Goal: Use online tool/utility: Utilize a website feature to perform a specific function

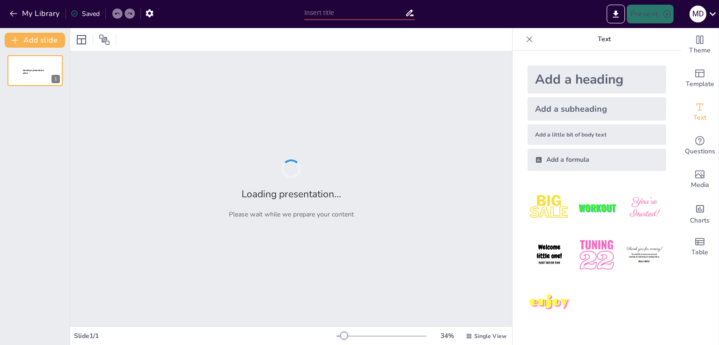
type input "Penerapan Good Governance dalam Pengelolaan Lembaga Zakat dan Wakaf di [GEOGRAP…"
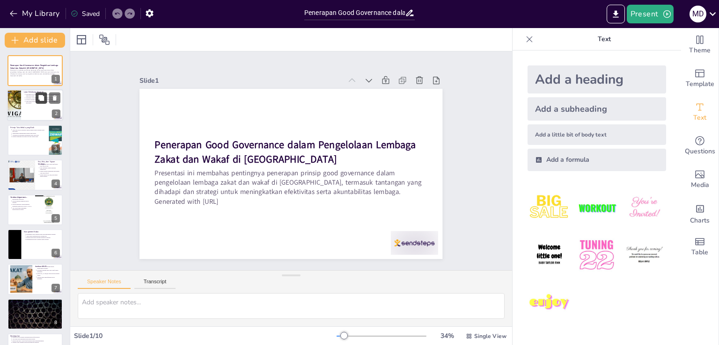
click at [41, 103] on button at bounding box center [41, 98] width 11 height 11
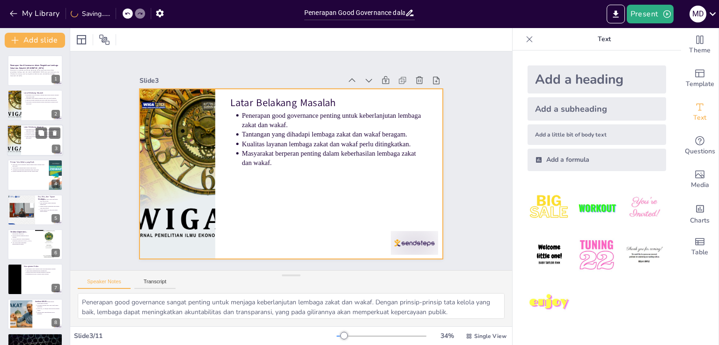
click at [43, 140] on div at bounding box center [35, 141] width 56 height 32
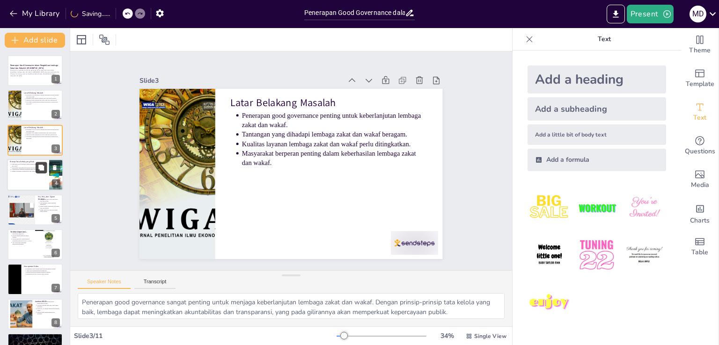
click at [38, 165] on icon at bounding box center [41, 168] width 7 height 7
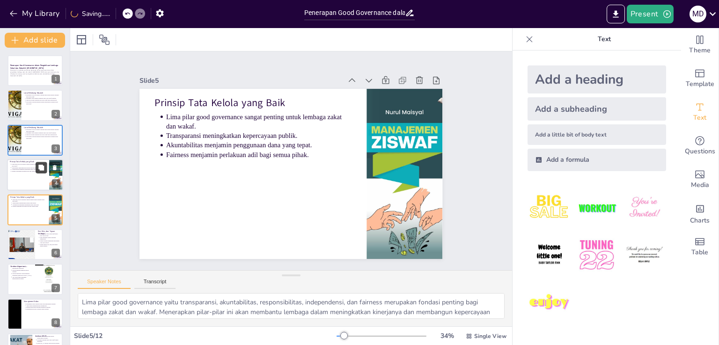
scroll to position [13, 0]
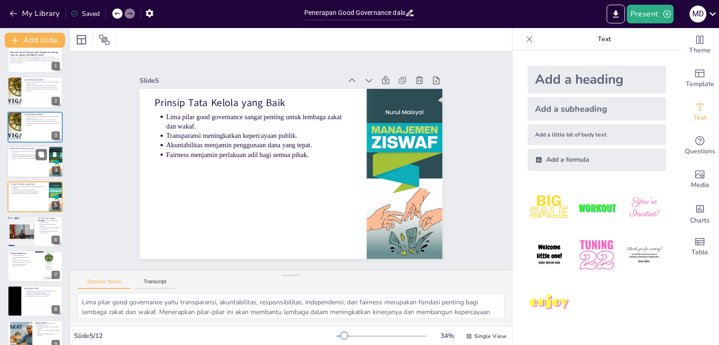
click at [33, 161] on div at bounding box center [35, 162] width 56 height 32
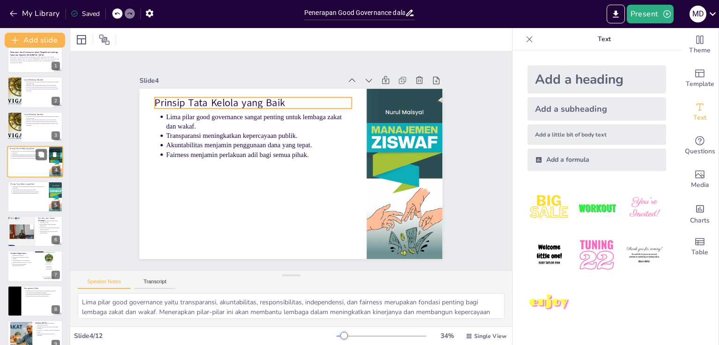
scroll to position [0, 0]
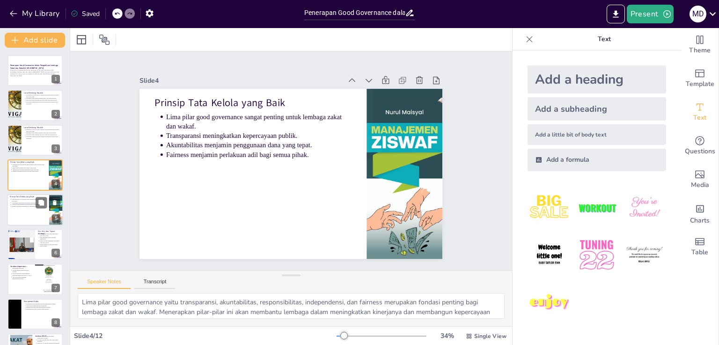
click at [30, 212] on div at bounding box center [35, 210] width 56 height 32
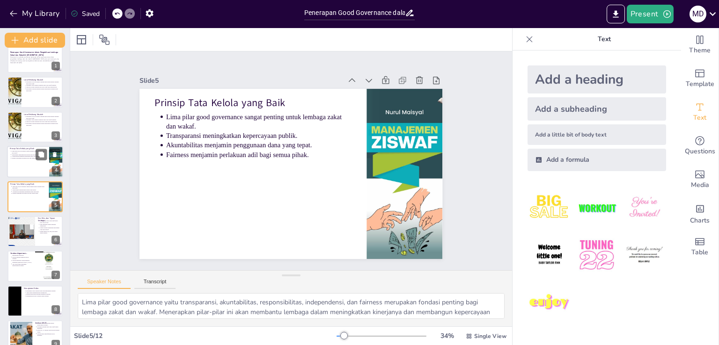
click at [25, 168] on div at bounding box center [35, 162] width 56 height 32
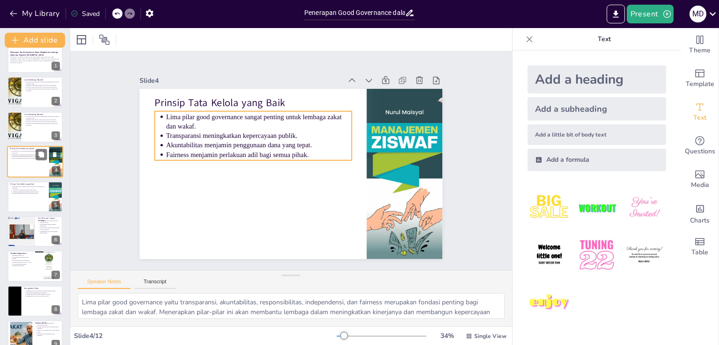
scroll to position [0, 0]
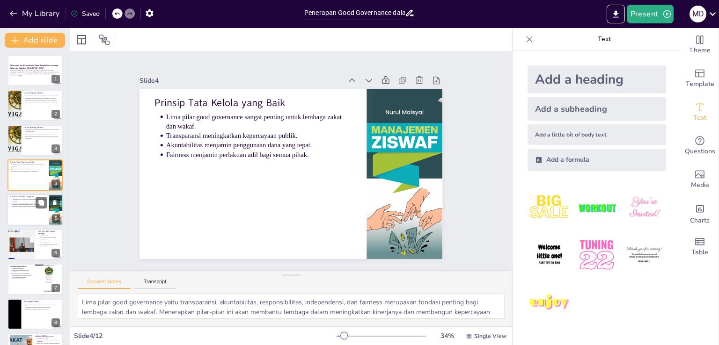
click at [27, 207] on div at bounding box center [35, 210] width 56 height 32
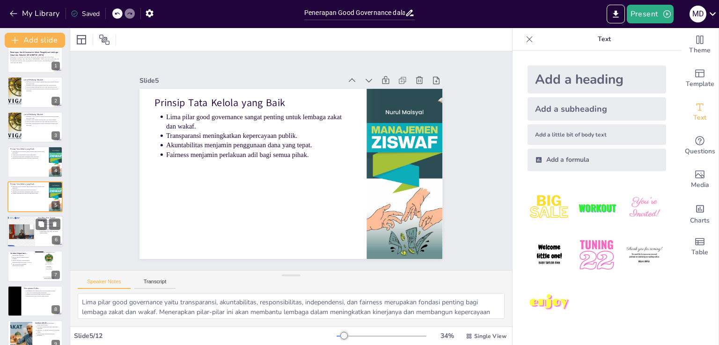
click at [28, 232] on div at bounding box center [21, 232] width 32 height 32
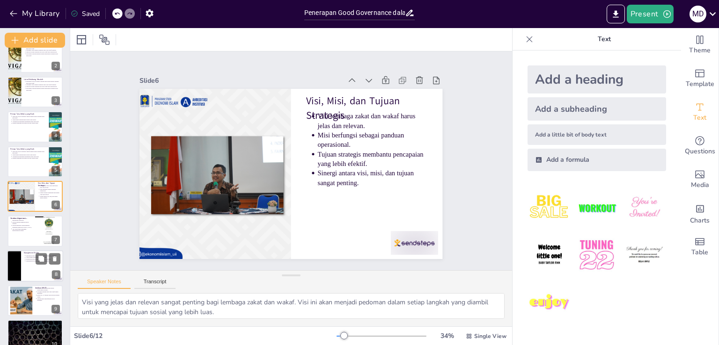
click at [29, 264] on div at bounding box center [35, 266] width 56 height 32
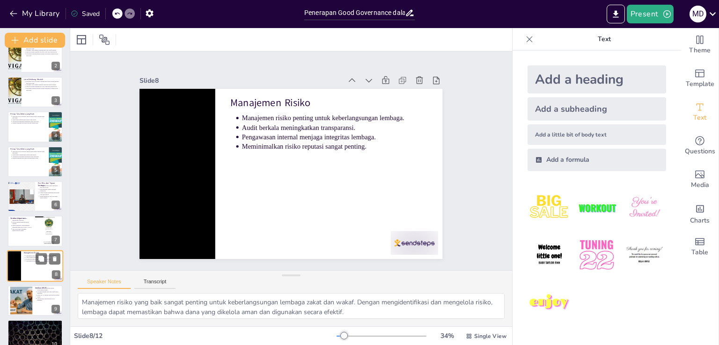
scroll to position [118, 0]
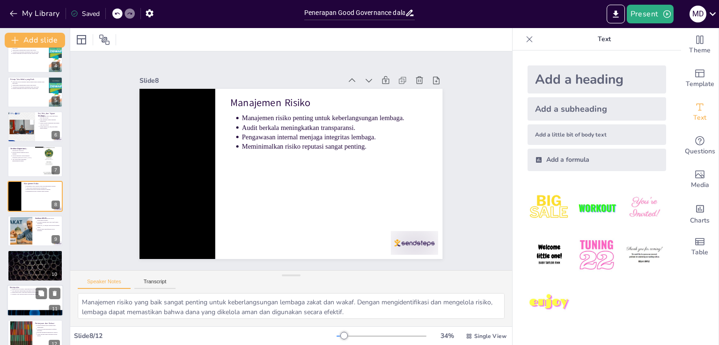
click at [30, 304] on div at bounding box center [35, 301] width 56 height 32
type textarea "Penerapan prinsip good governance sangat penting untuk meningkatkan profesional…"
